Goal: Transaction & Acquisition: Purchase product/service

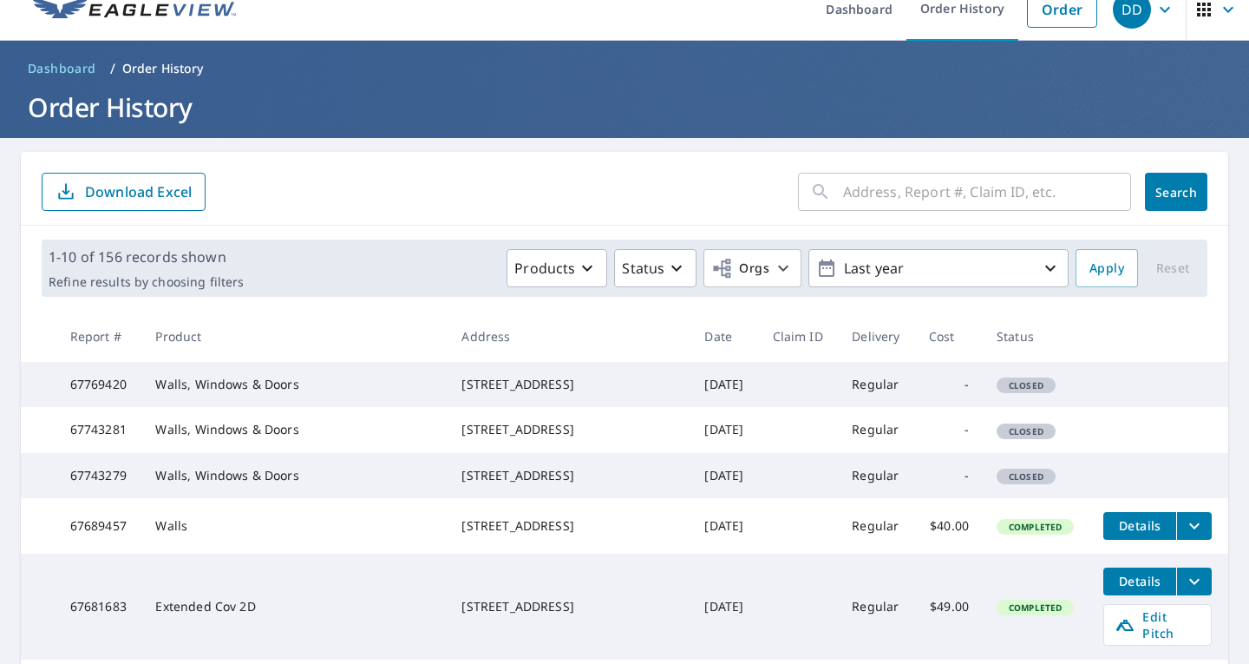
scroll to position [13, 0]
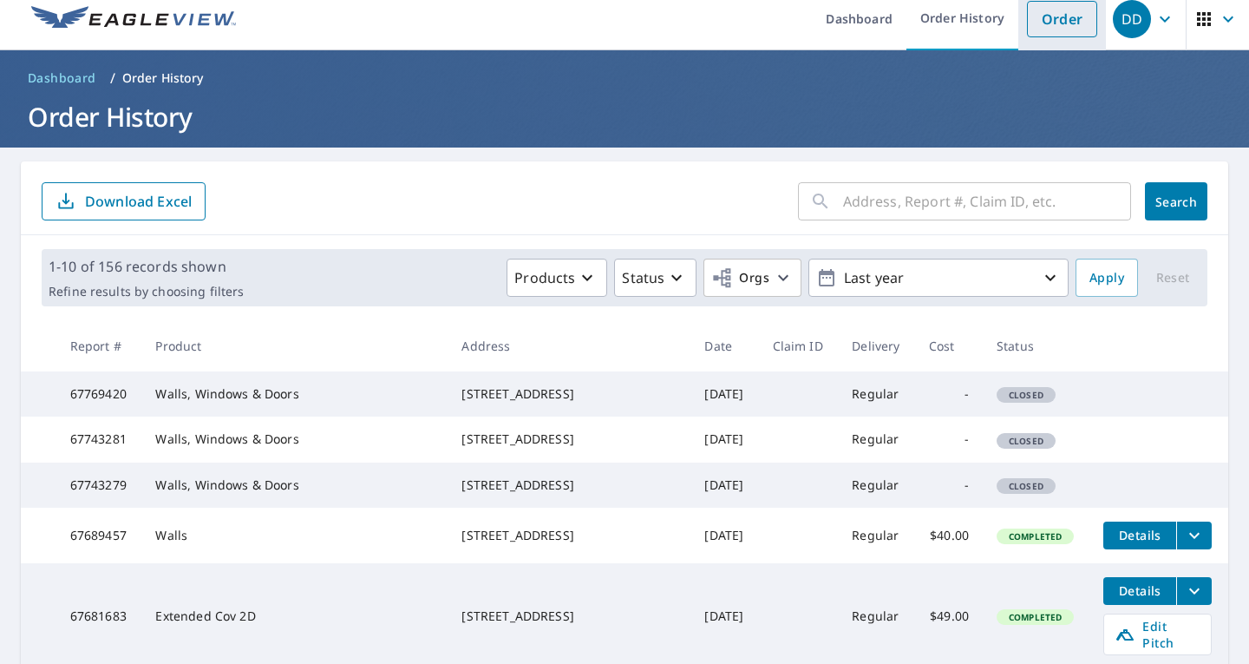
click at [1030, 19] on link "Order" at bounding box center [1062, 19] width 70 height 36
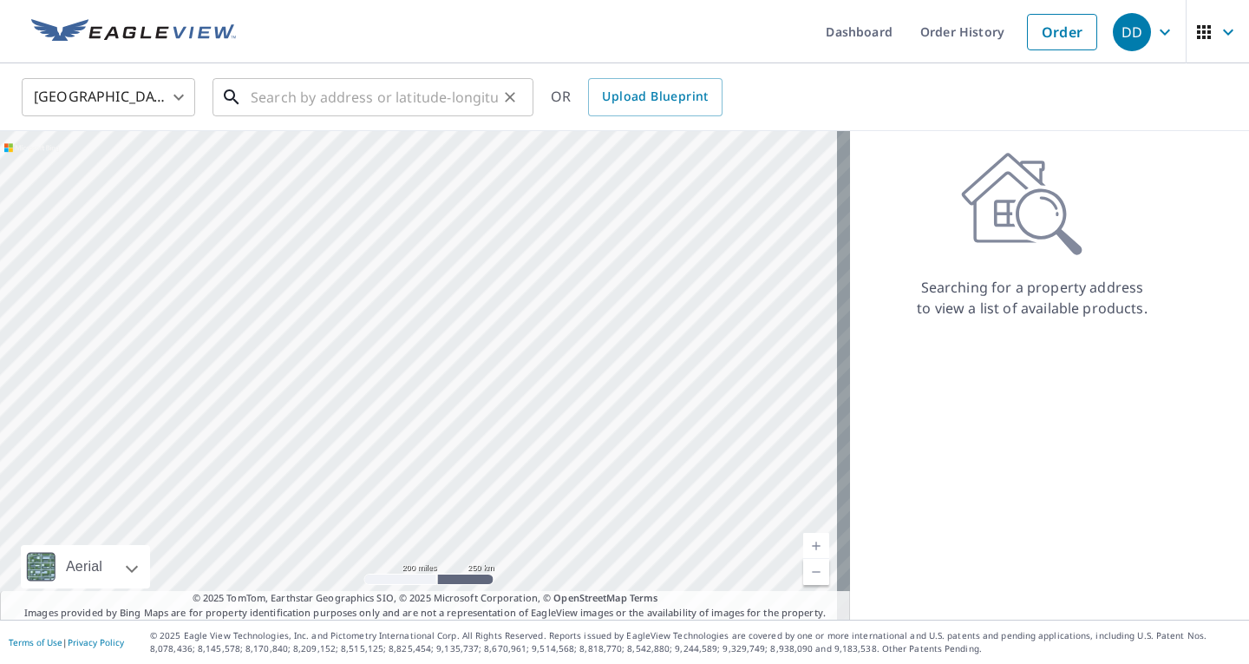
click at [381, 95] on input "text" at bounding box center [374, 97] width 247 height 49
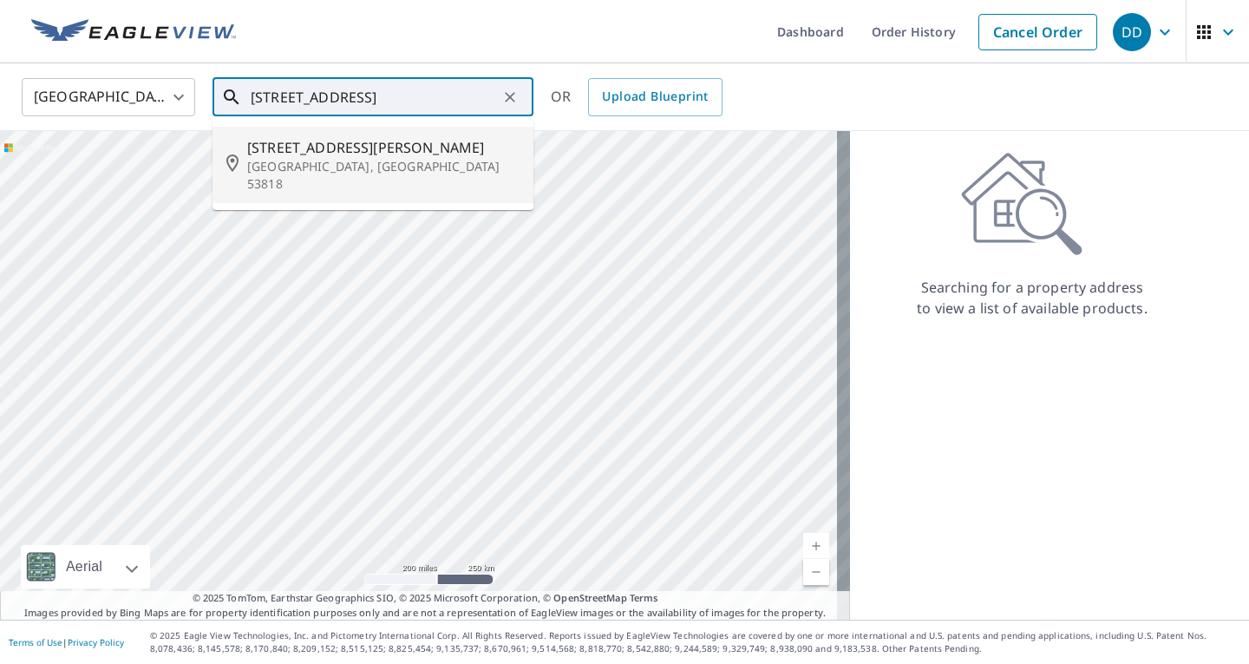
click at [369, 148] on span "[STREET_ADDRESS][PERSON_NAME]" at bounding box center [383, 147] width 272 height 21
type input "[STREET_ADDRESS][PERSON_NAME]"
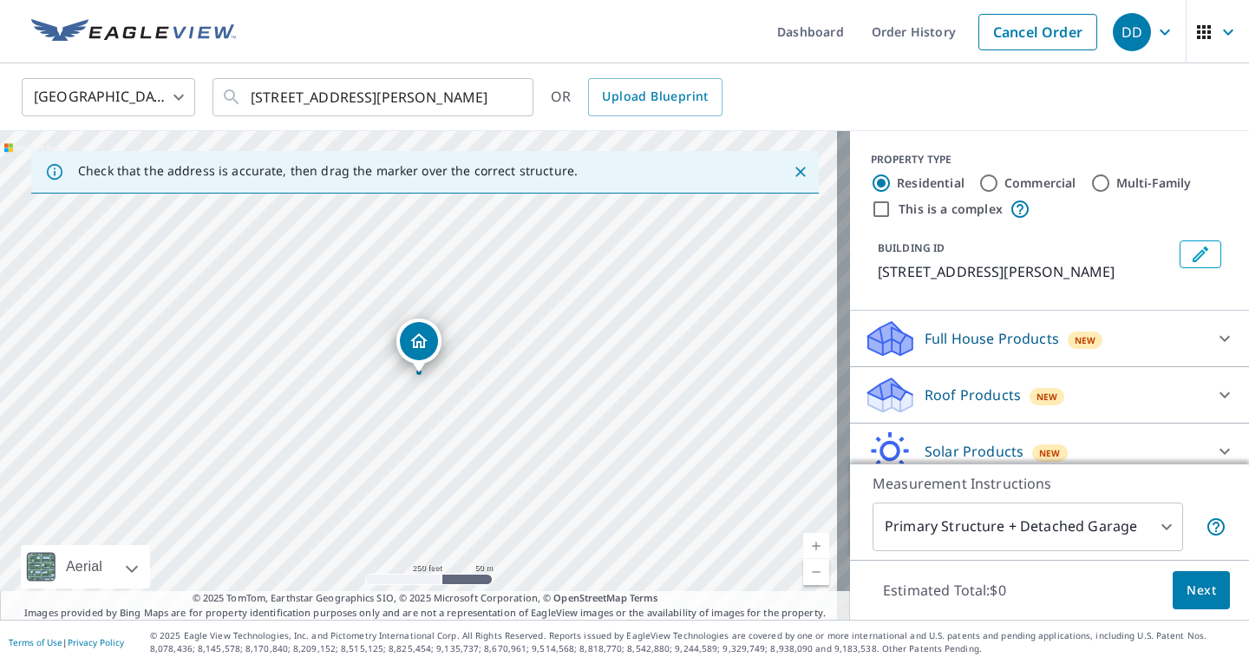
scroll to position [73, 0]
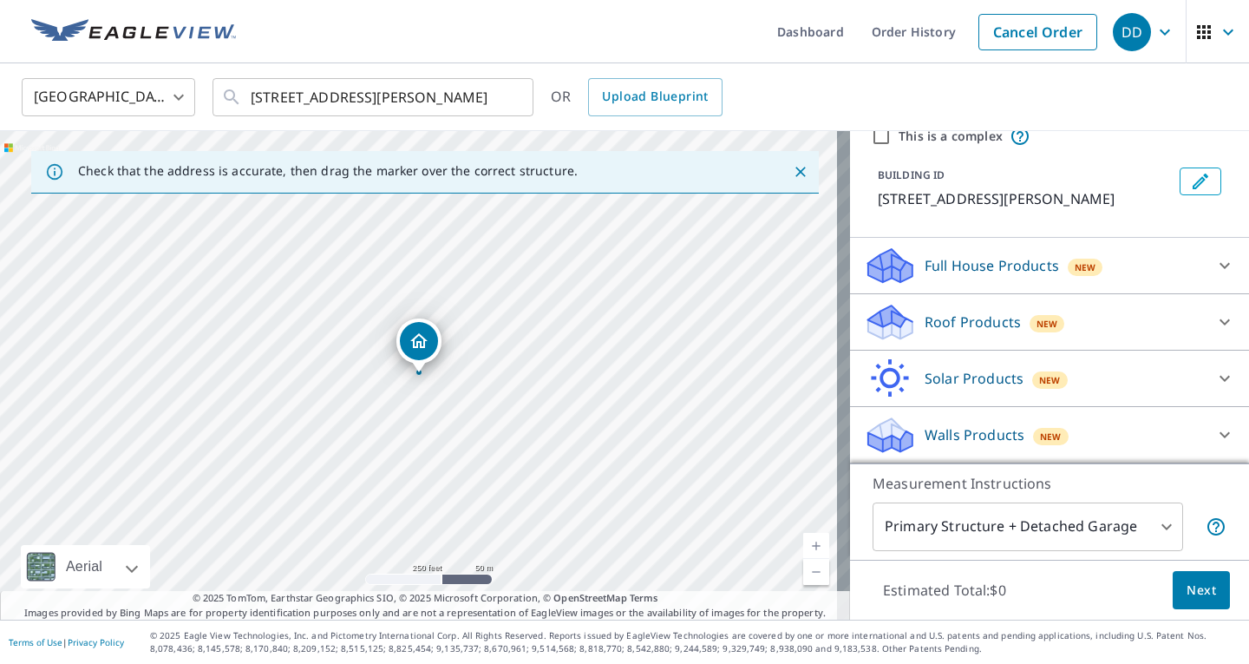
click at [945, 425] on p "Walls Products" at bounding box center [975, 434] width 100 height 21
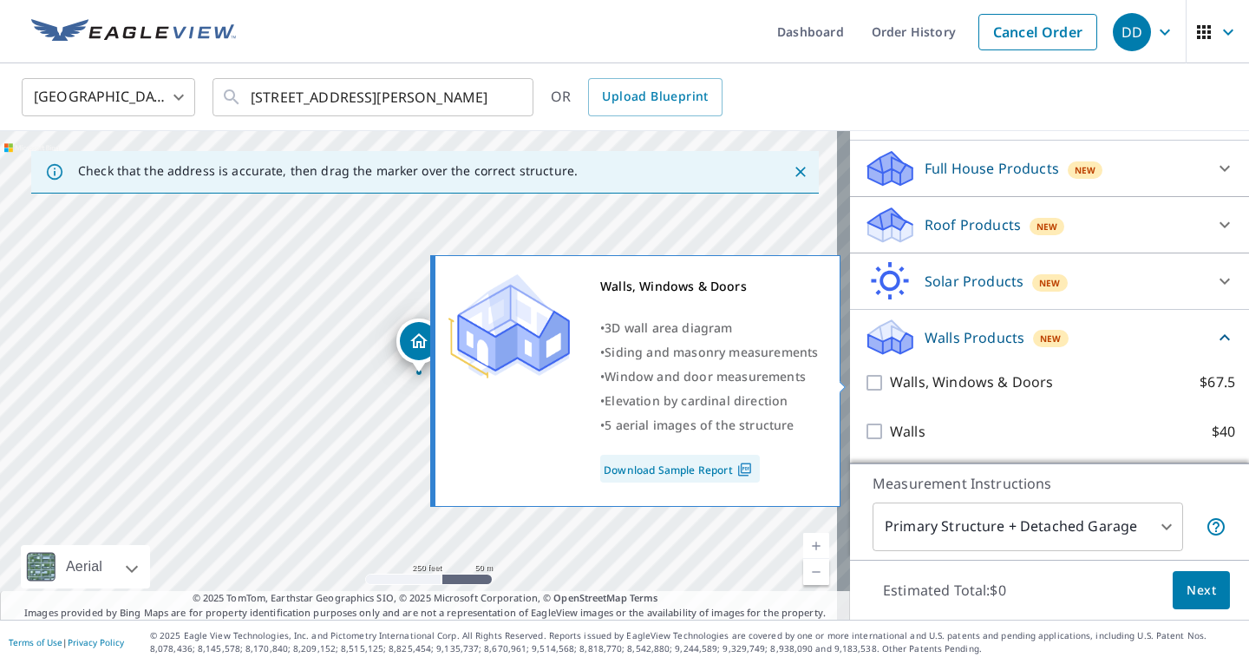
click at [864, 378] on input "Walls, Windows & Doors $67.5" at bounding box center [877, 382] width 26 height 21
checkbox input "true"
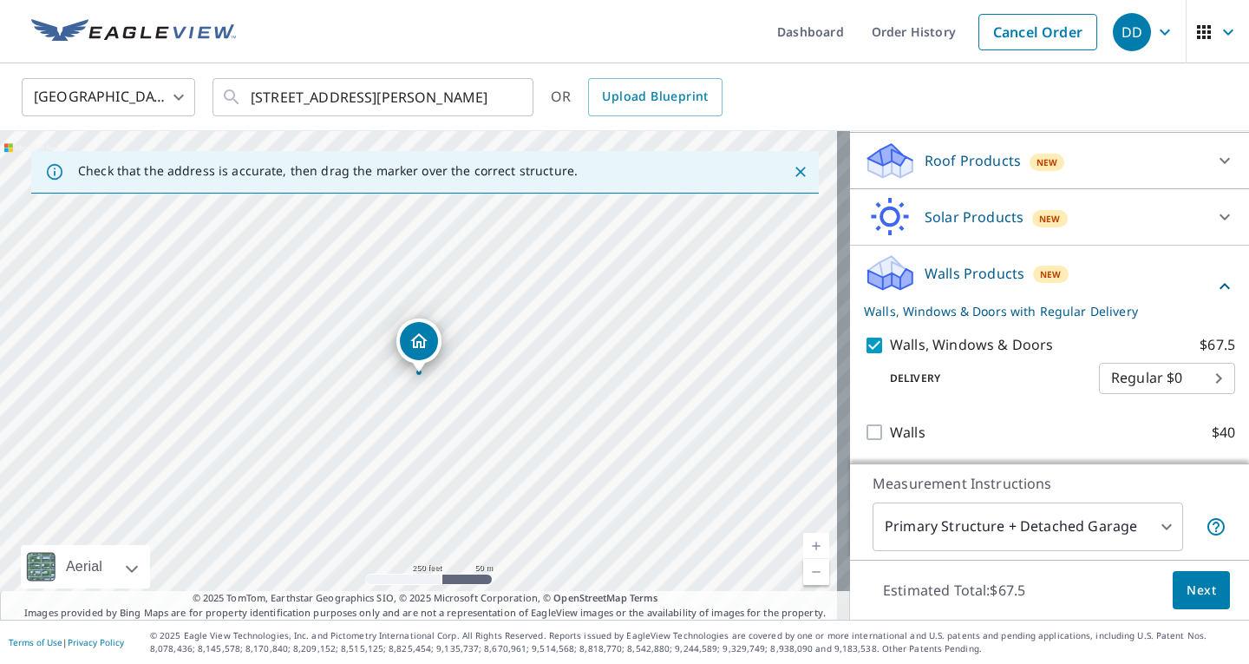
scroll to position [237, 0]
click at [1133, 308] on p "Walls, Windows & Doors with Regular Delivery" at bounding box center [1039, 310] width 350 height 18
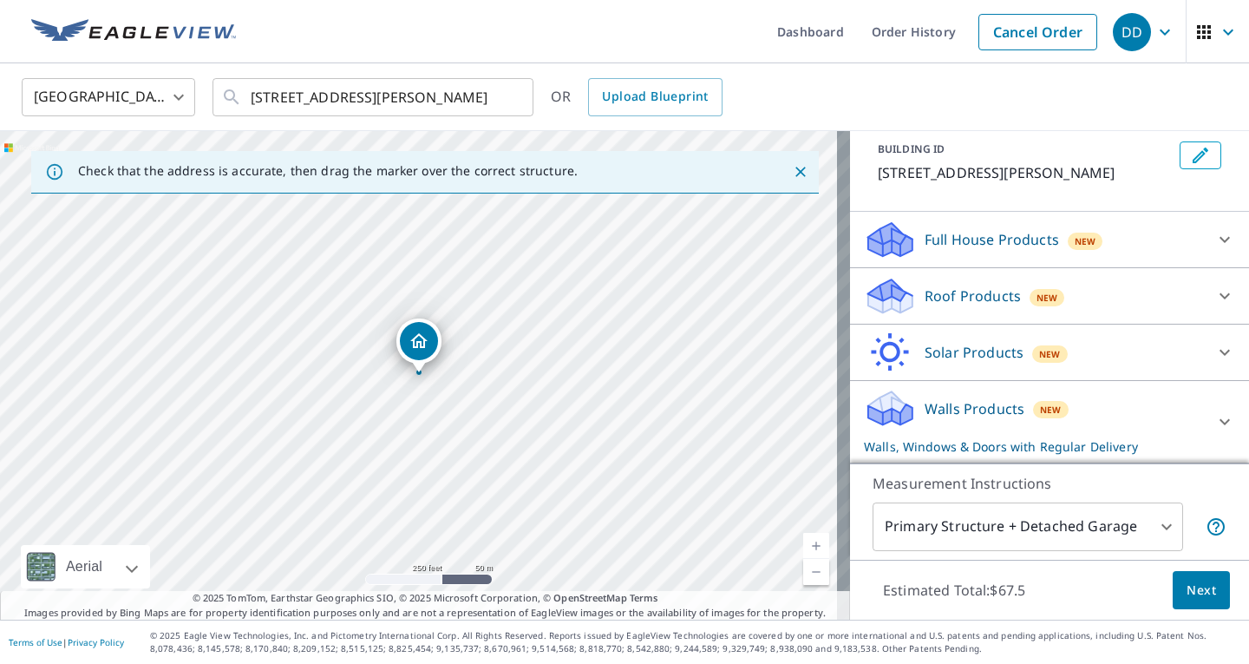
scroll to position [99, 0]
